Goal: Transaction & Acquisition: Purchase product/service

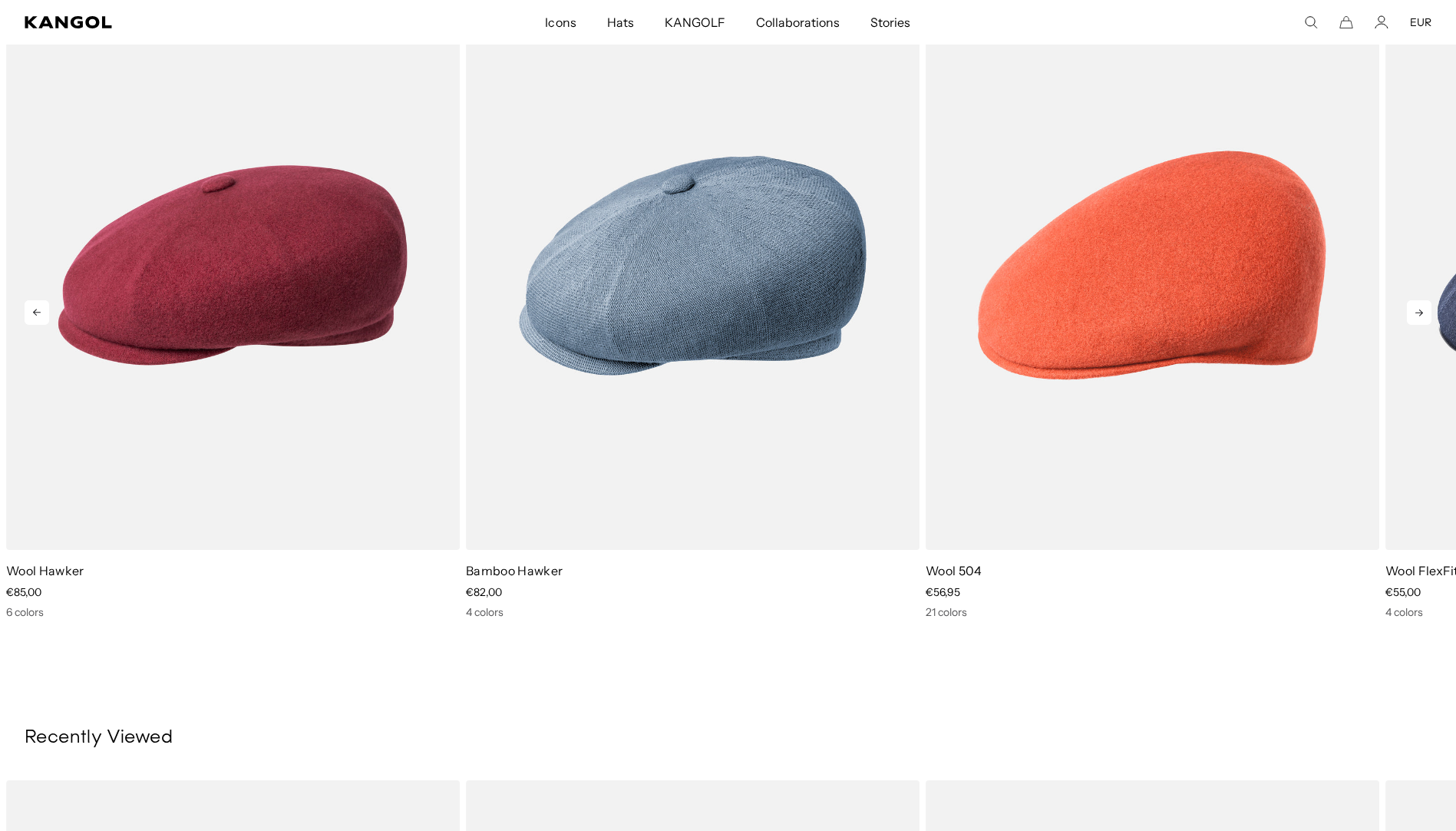
click at [1415, 313] on icon at bounding box center [1419, 312] width 24 height 24
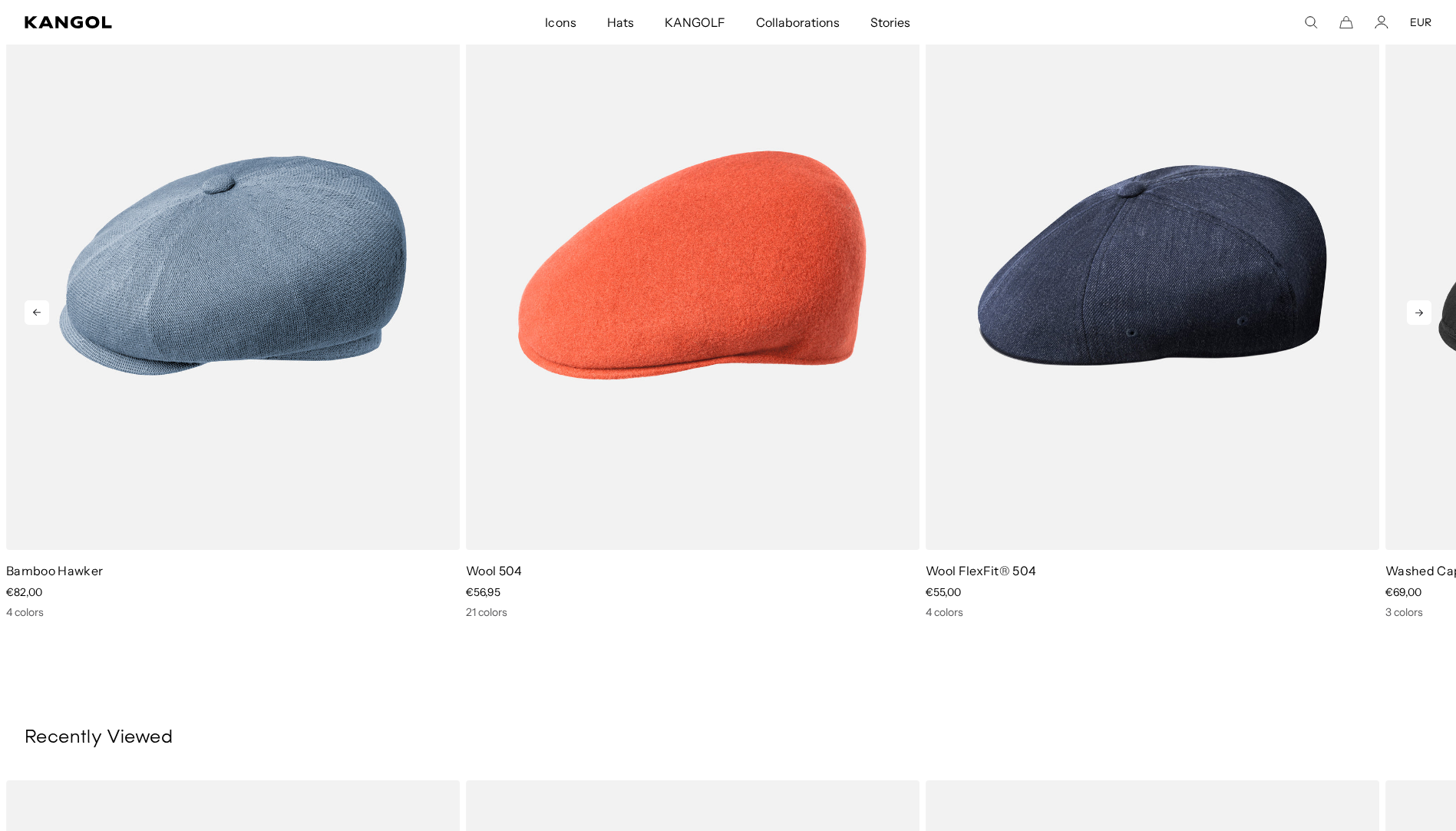
click at [1415, 313] on icon at bounding box center [1419, 312] width 24 height 24
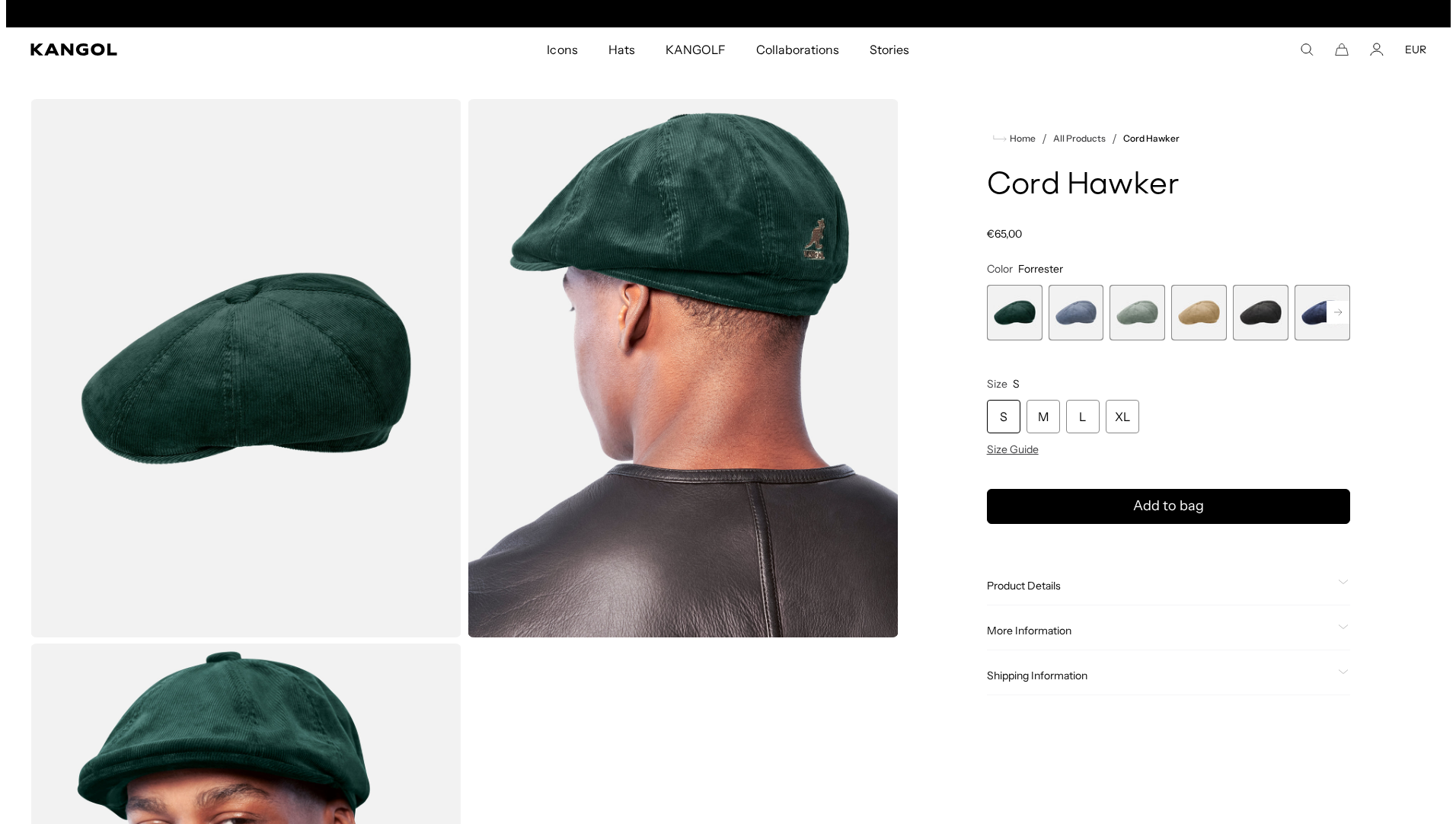
scroll to position [0, 314]
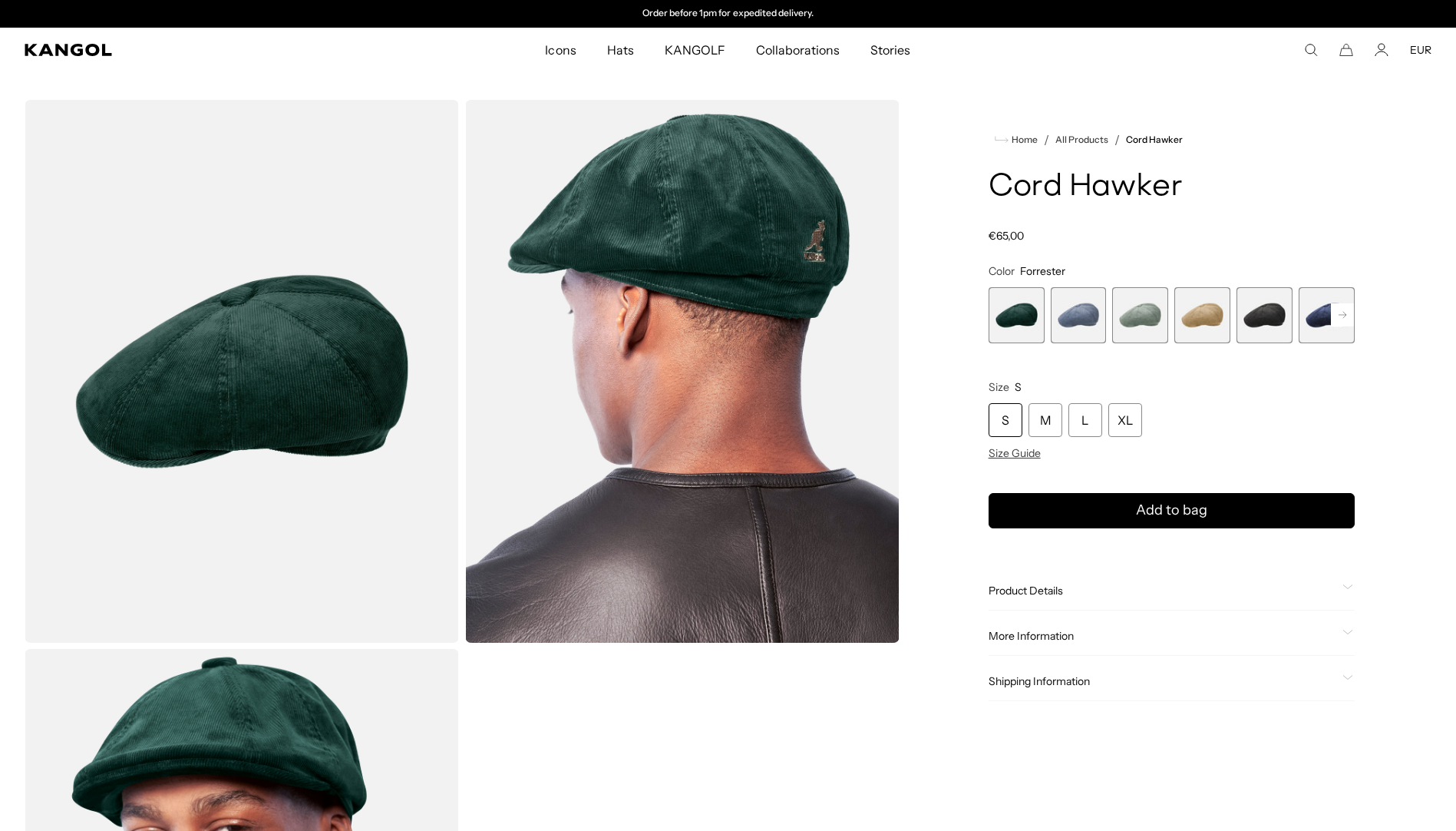
click at [721, 270] on img "Gallery Viewer" at bounding box center [682, 371] width 434 height 543
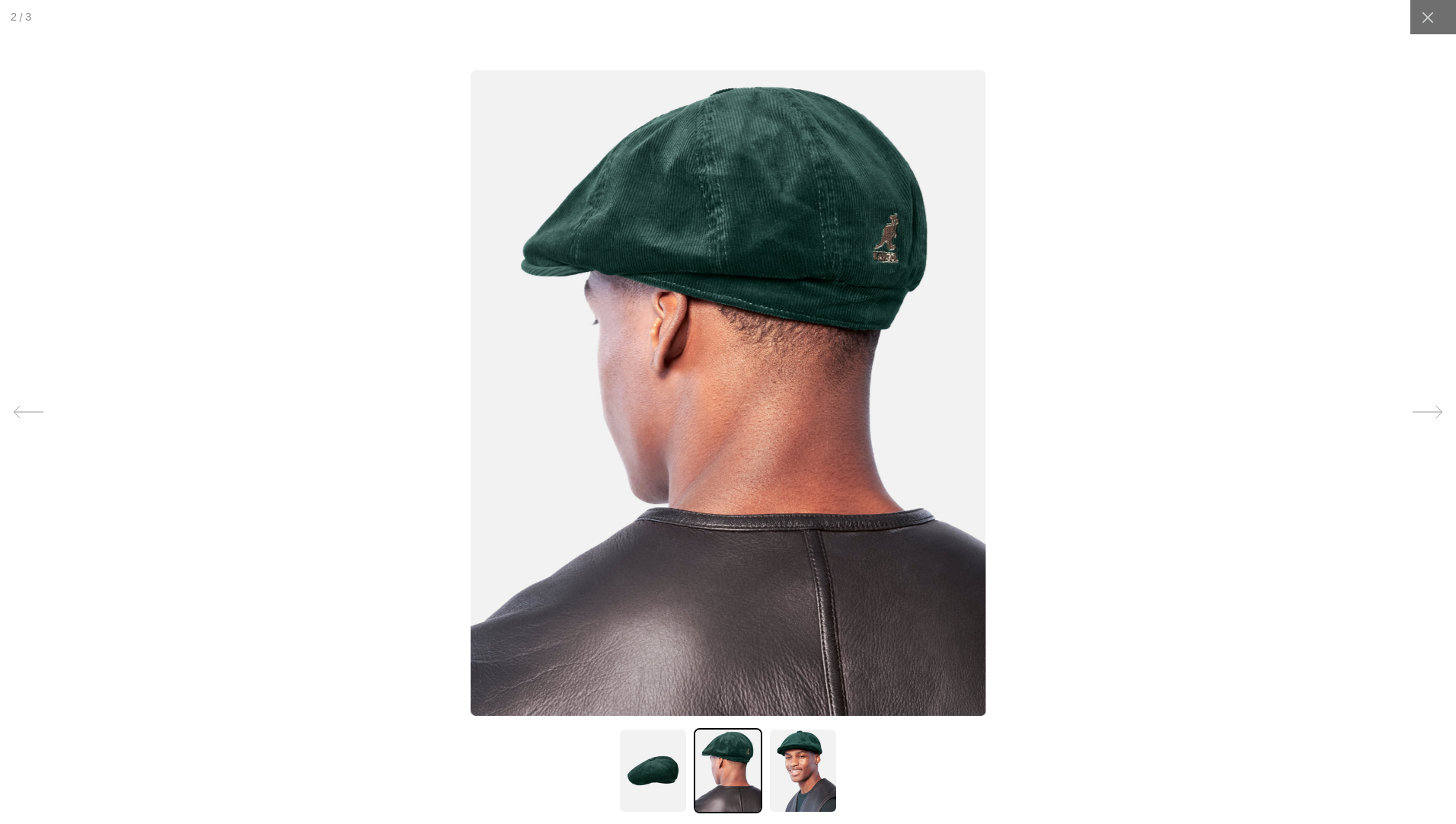
scroll to position [0, 0]
click at [768, 234] on img at bounding box center [727, 392] width 514 height 645
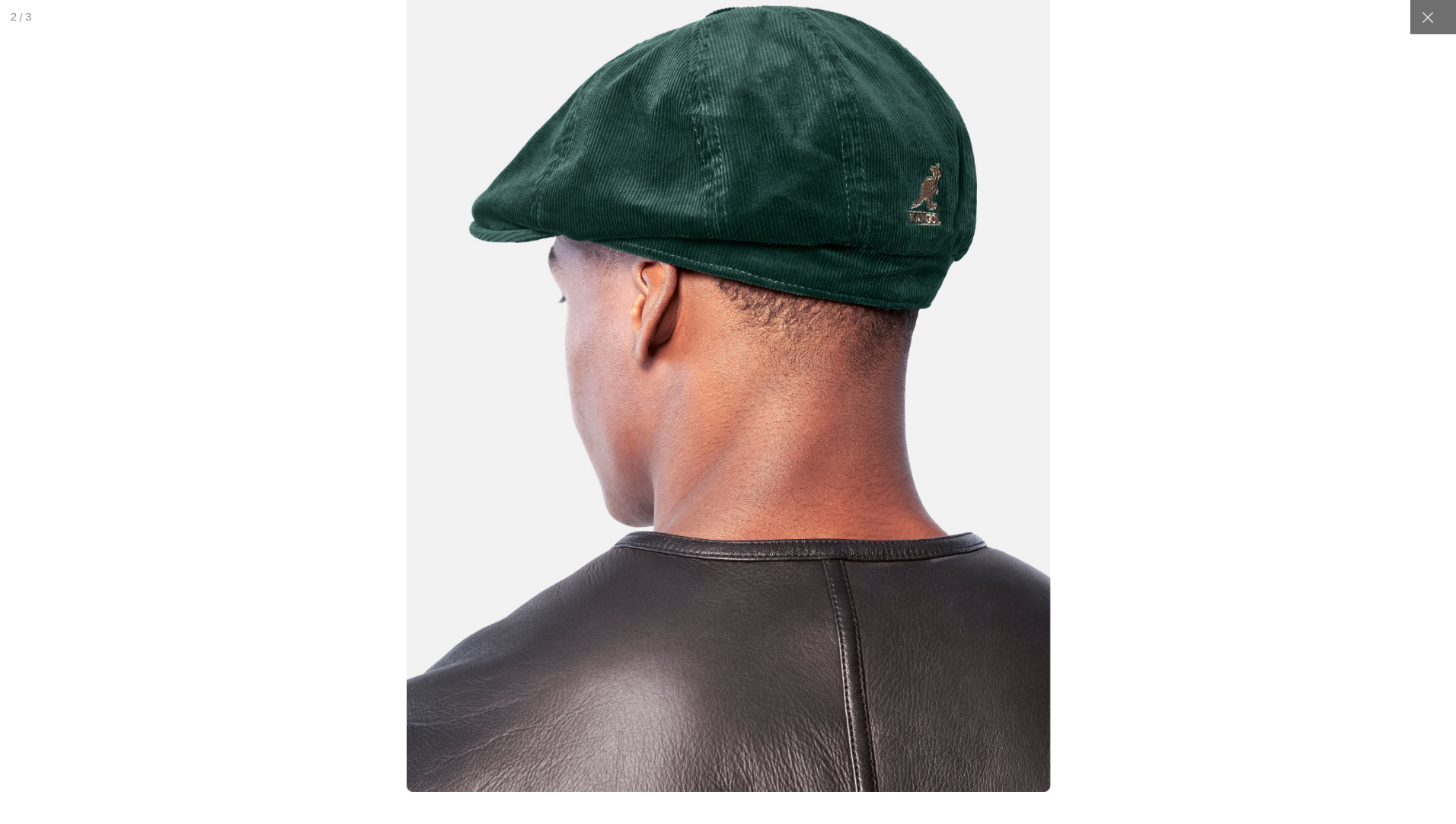
click at [768, 232] on img at bounding box center [728, 388] width 645 height 807
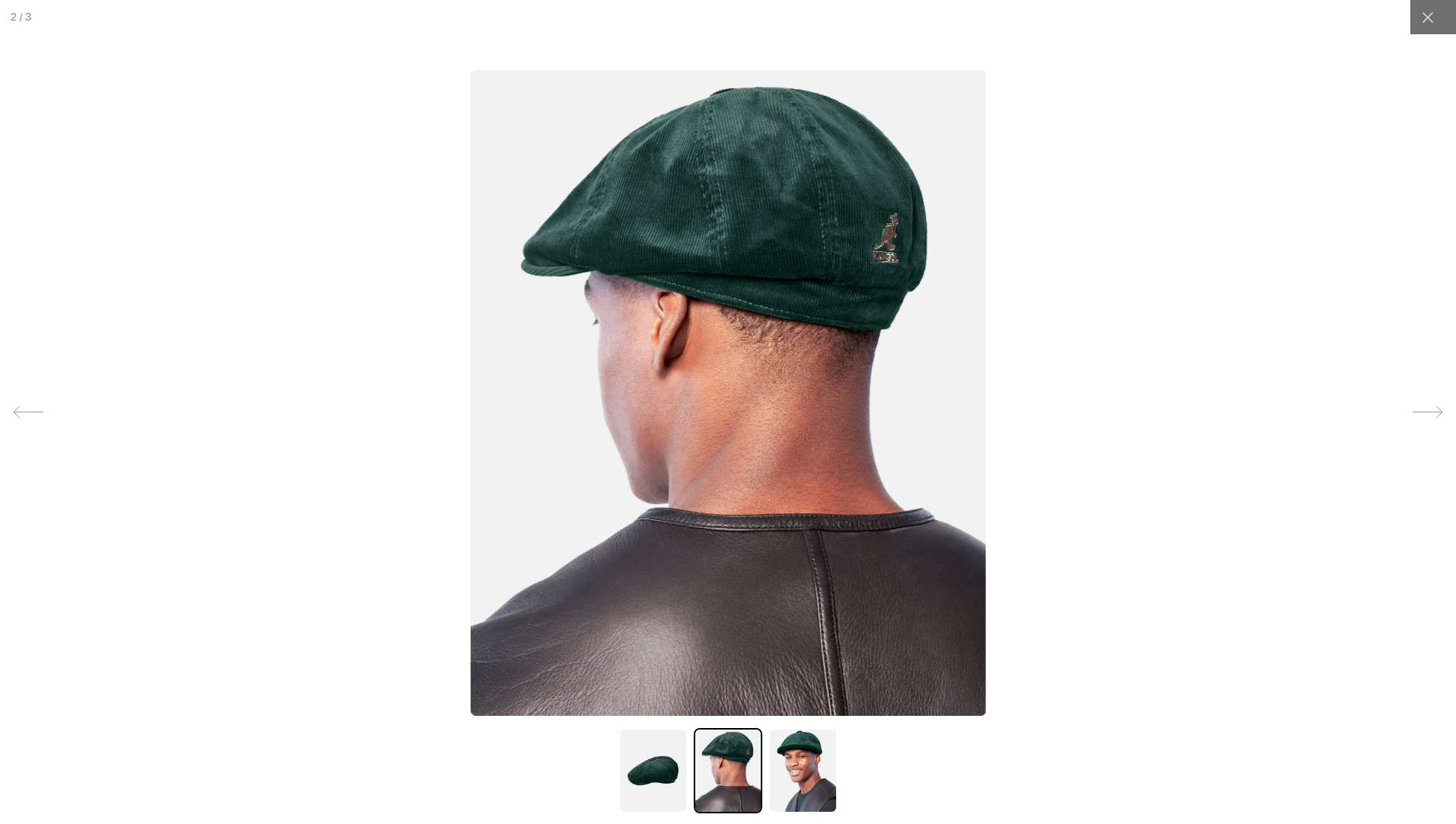
click at [768, 232] on img at bounding box center [727, 392] width 514 height 645
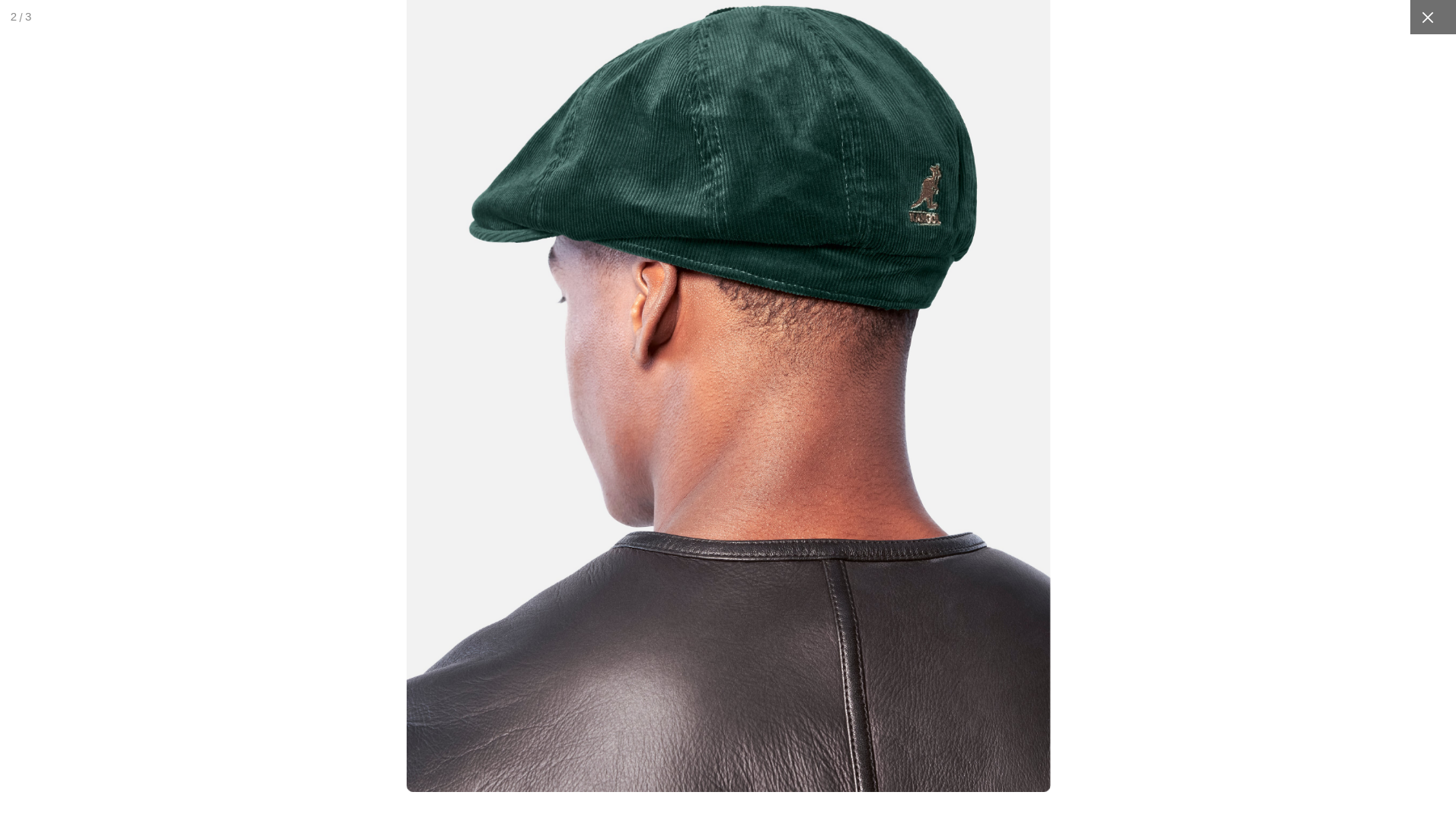
click at [1422, 17] on icon at bounding box center [1427, 17] width 12 height 12
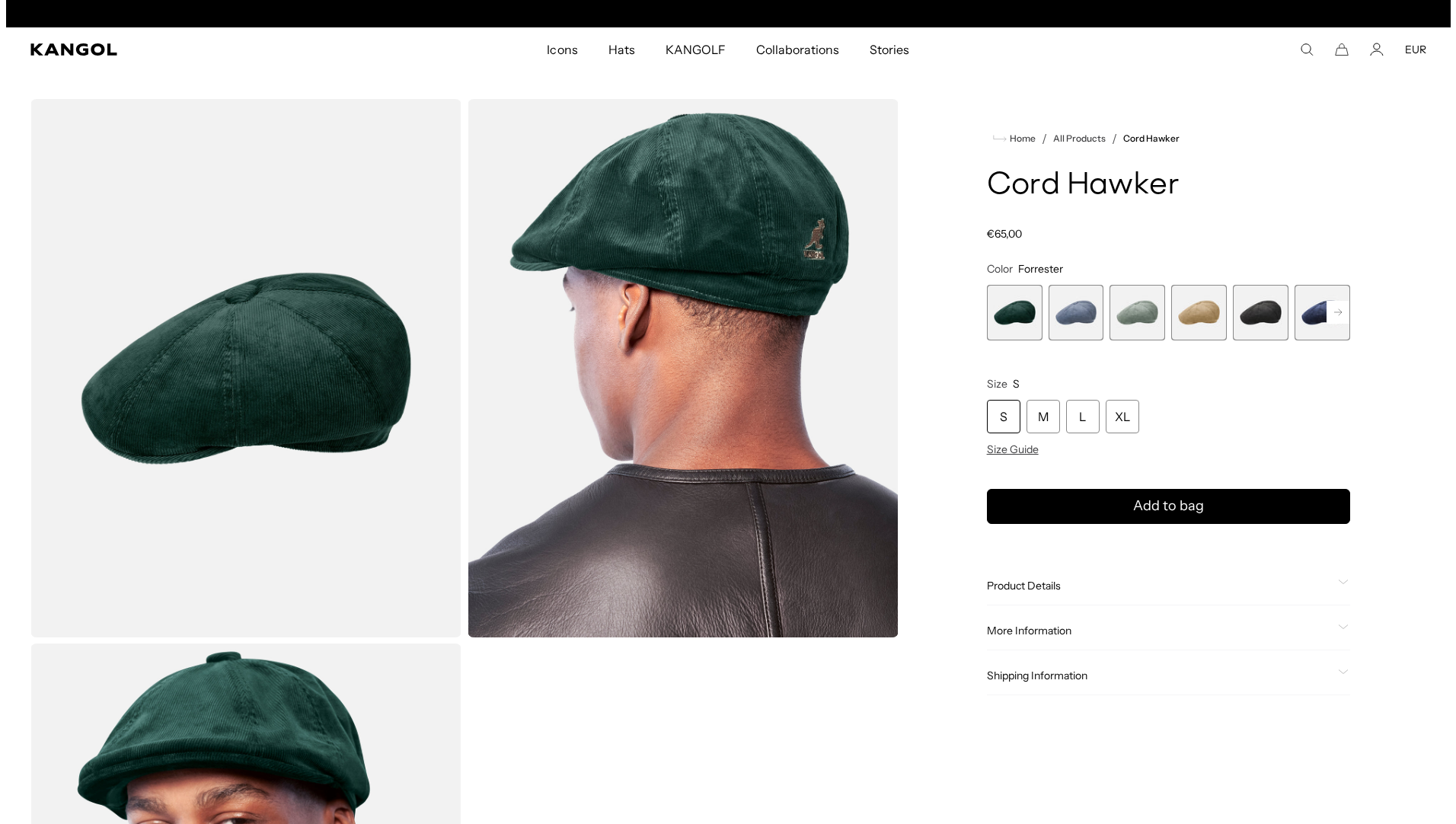
scroll to position [0, 314]
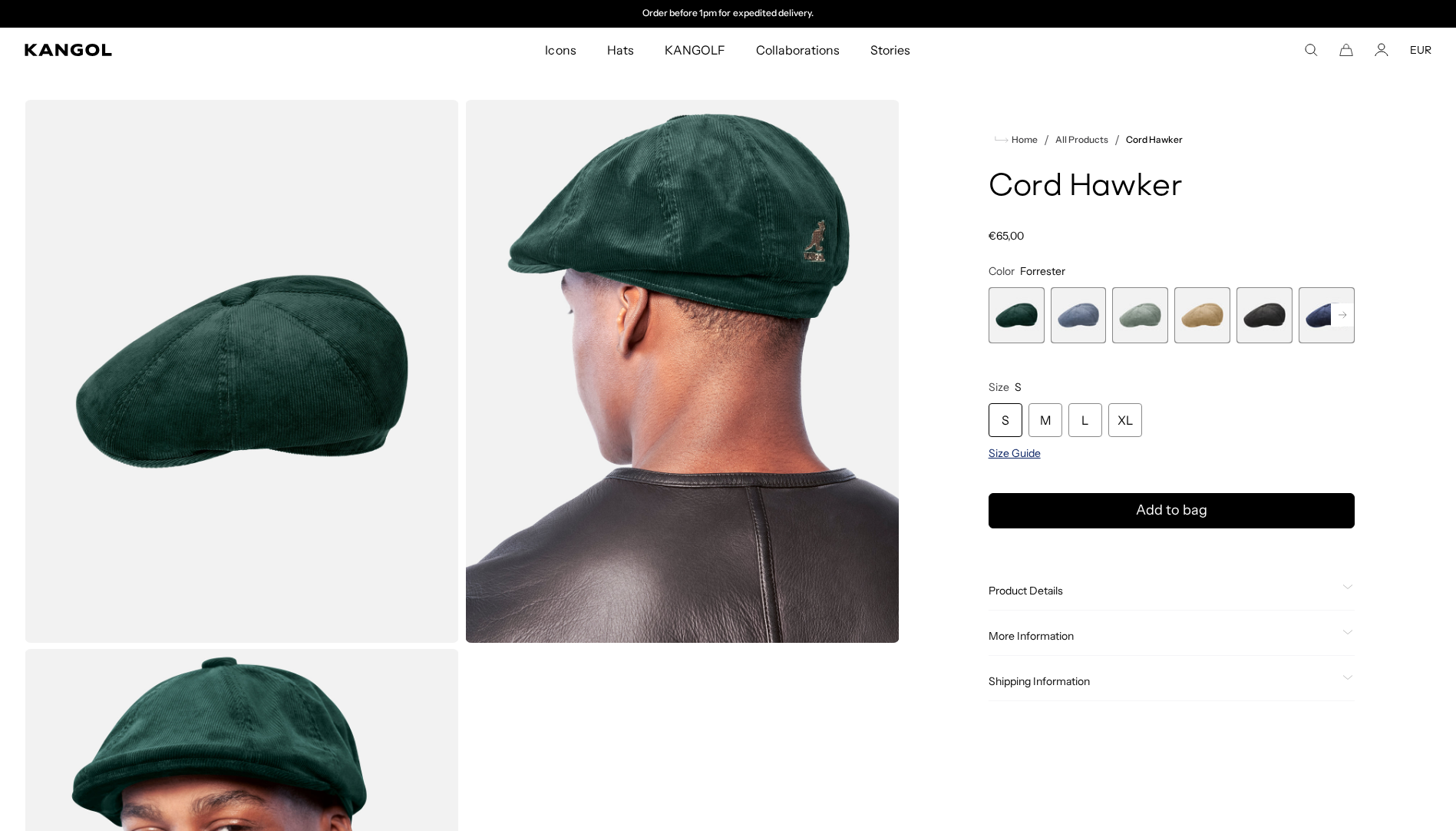
click at [1009, 455] on span "Size Guide" at bounding box center [1015, 453] width 52 height 14
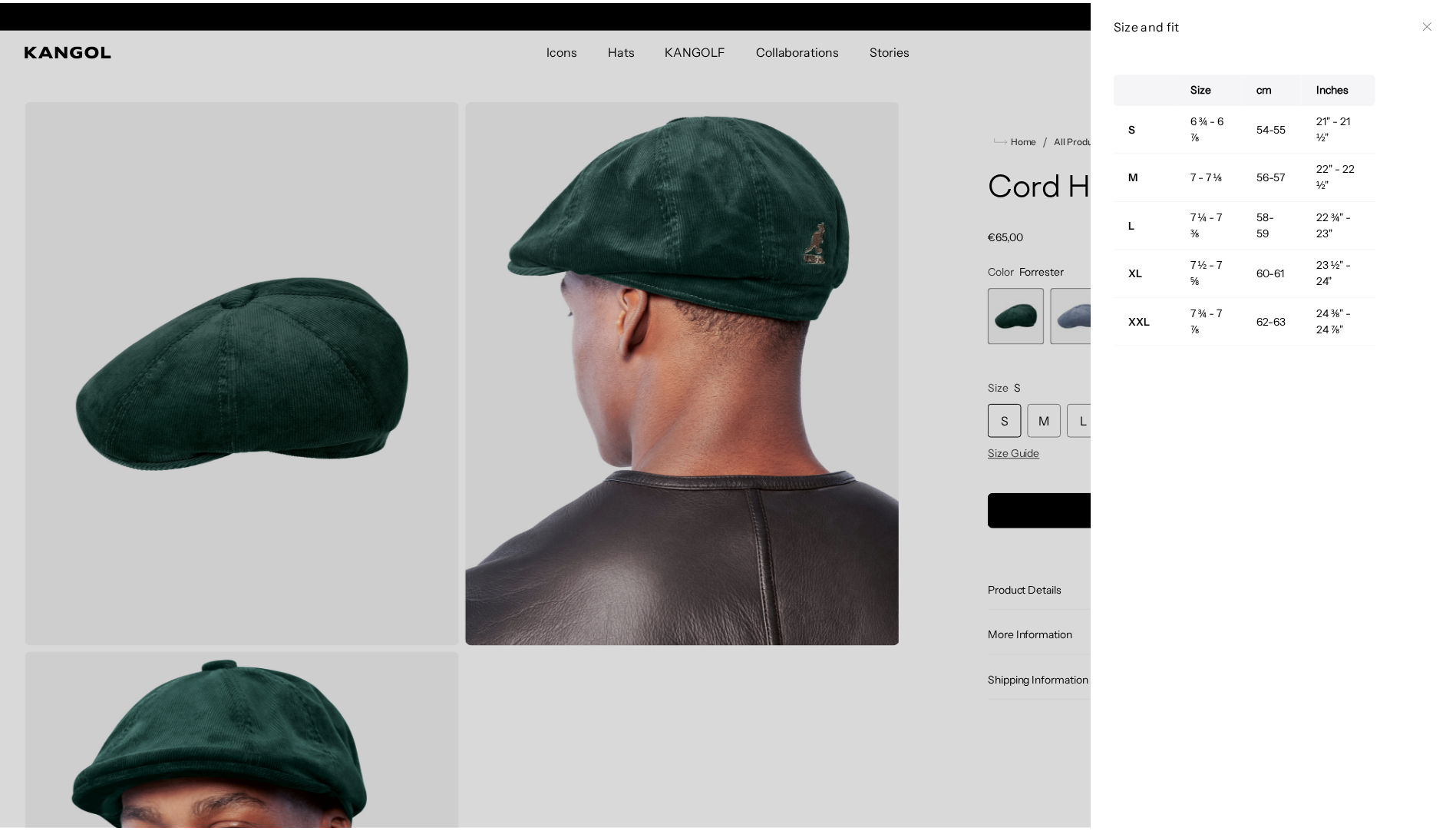
scroll to position [0, 0]
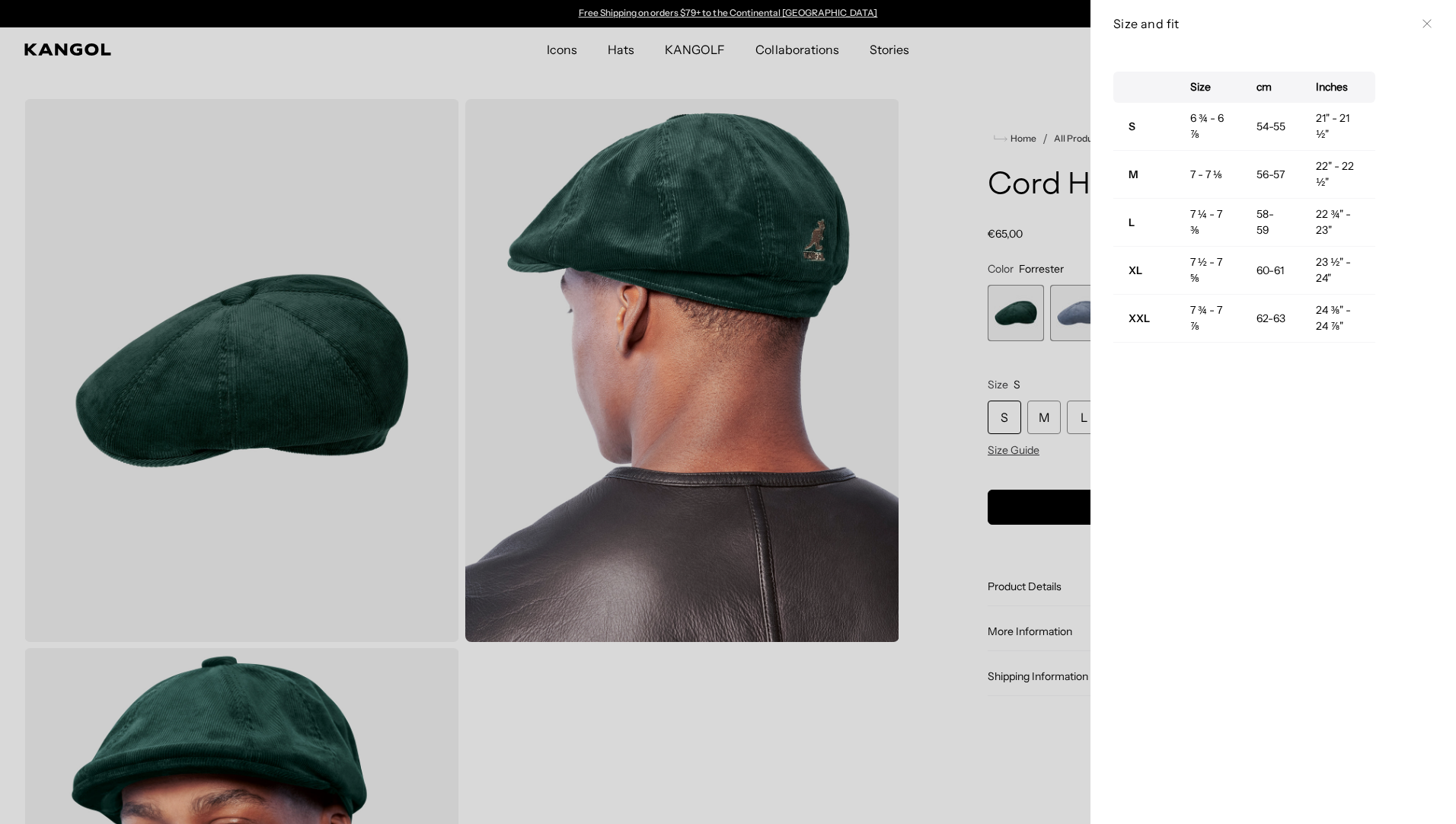
click at [1423, 23] on icon at bounding box center [1427, 23] width 9 height 9
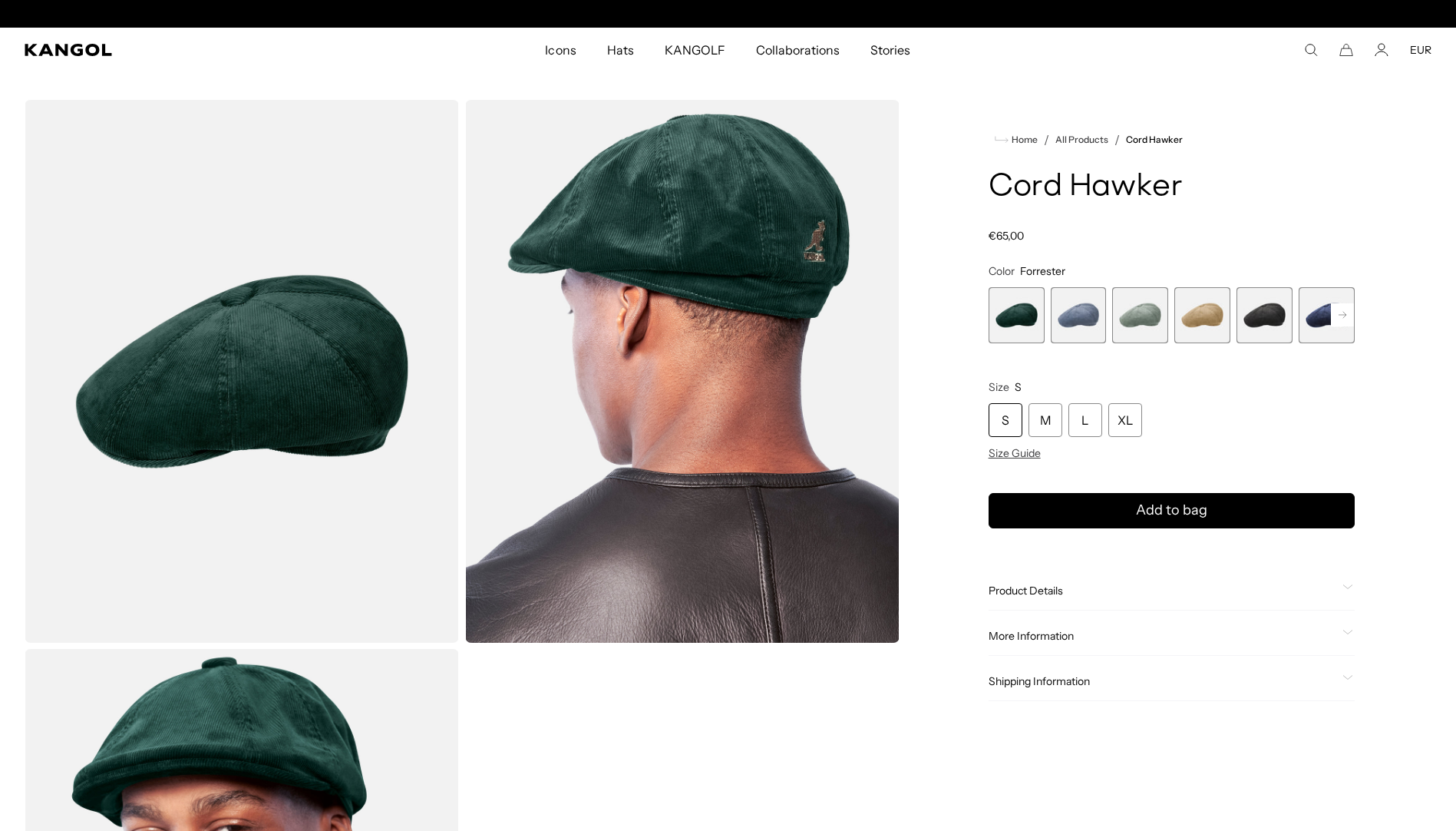
scroll to position [0, 317]
